Goal: Information Seeking & Learning: Learn about a topic

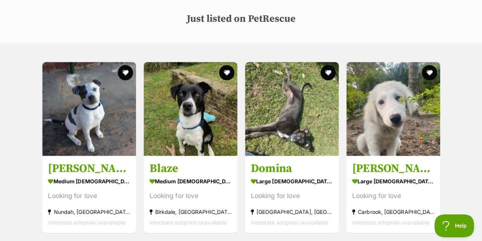
click at [397, 161] on h3 "Baldwin" at bounding box center [393, 168] width 82 height 14
click at [159, 121] on img at bounding box center [191, 109] width 94 height 94
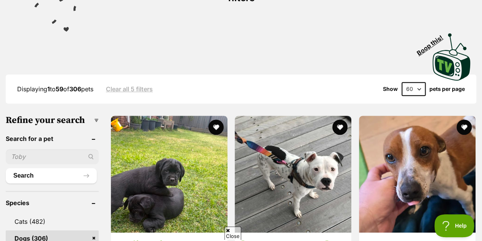
scroll to position [167, 0]
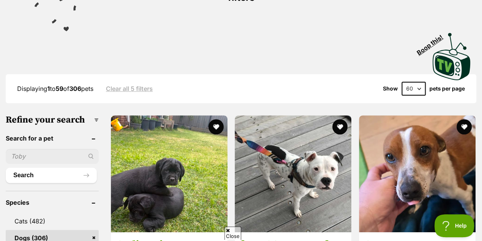
click at [163, 226] on link at bounding box center [169, 230] width 117 height 8
click at [381, 151] on img at bounding box center [417, 173] width 117 height 117
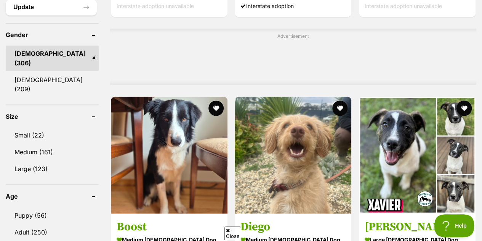
scroll to position [662, 0]
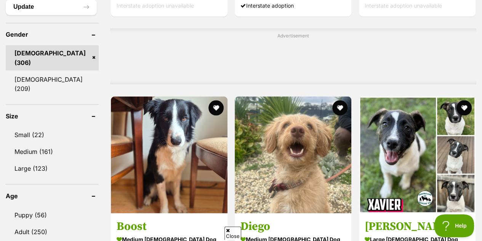
click at [259, 233] on strong "medium male Dog" at bounding box center [293, 238] width 105 height 11
click at [305, 129] on img at bounding box center [293, 154] width 117 height 117
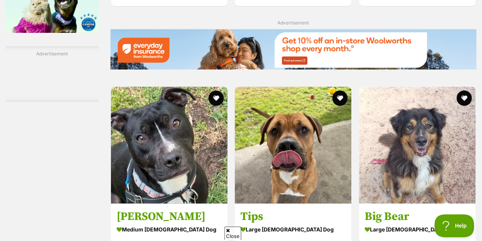
scroll to position [1366, 0]
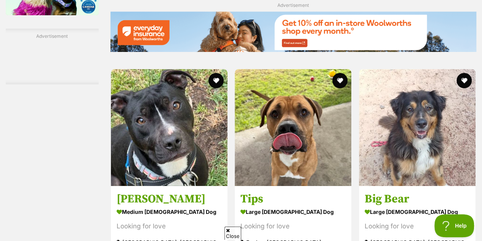
click at [415, 191] on h3 "Big Bear" at bounding box center [417, 198] width 105 height 14
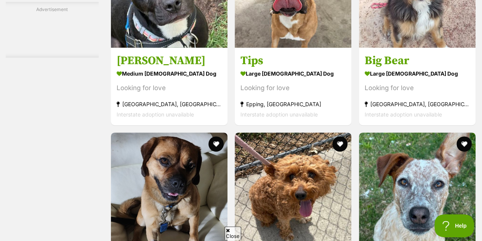
scroll to position [1510, 0]
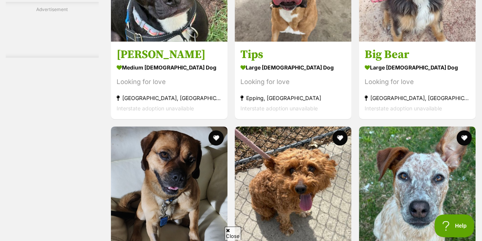
click at [275, 182] on img at bounding box center [293, 184] width 117 height 117
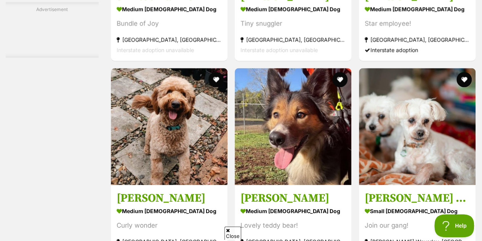
scroll to position [2046, 0]
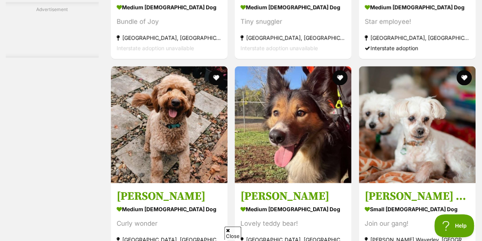
click at [290, 218] on div "Lovely teddy bear!" at bounding box center [293, 223] width 105 height 10
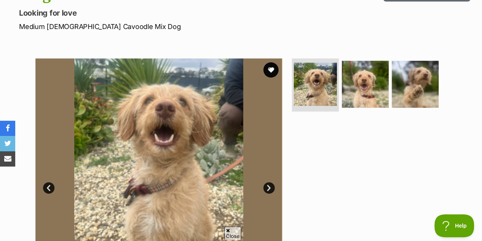
click at [360, 61] on img at bounding box center [365, 84] width 47 height 47
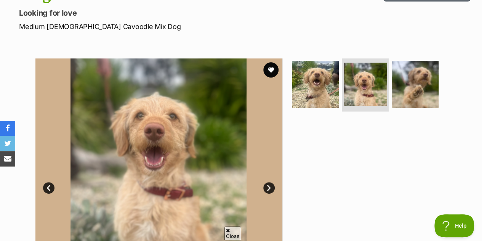
click at [412, 73] on img at bounding box center [415, 84] width 47 height 47
